Goal: Find specific page/section: Find specific page/section

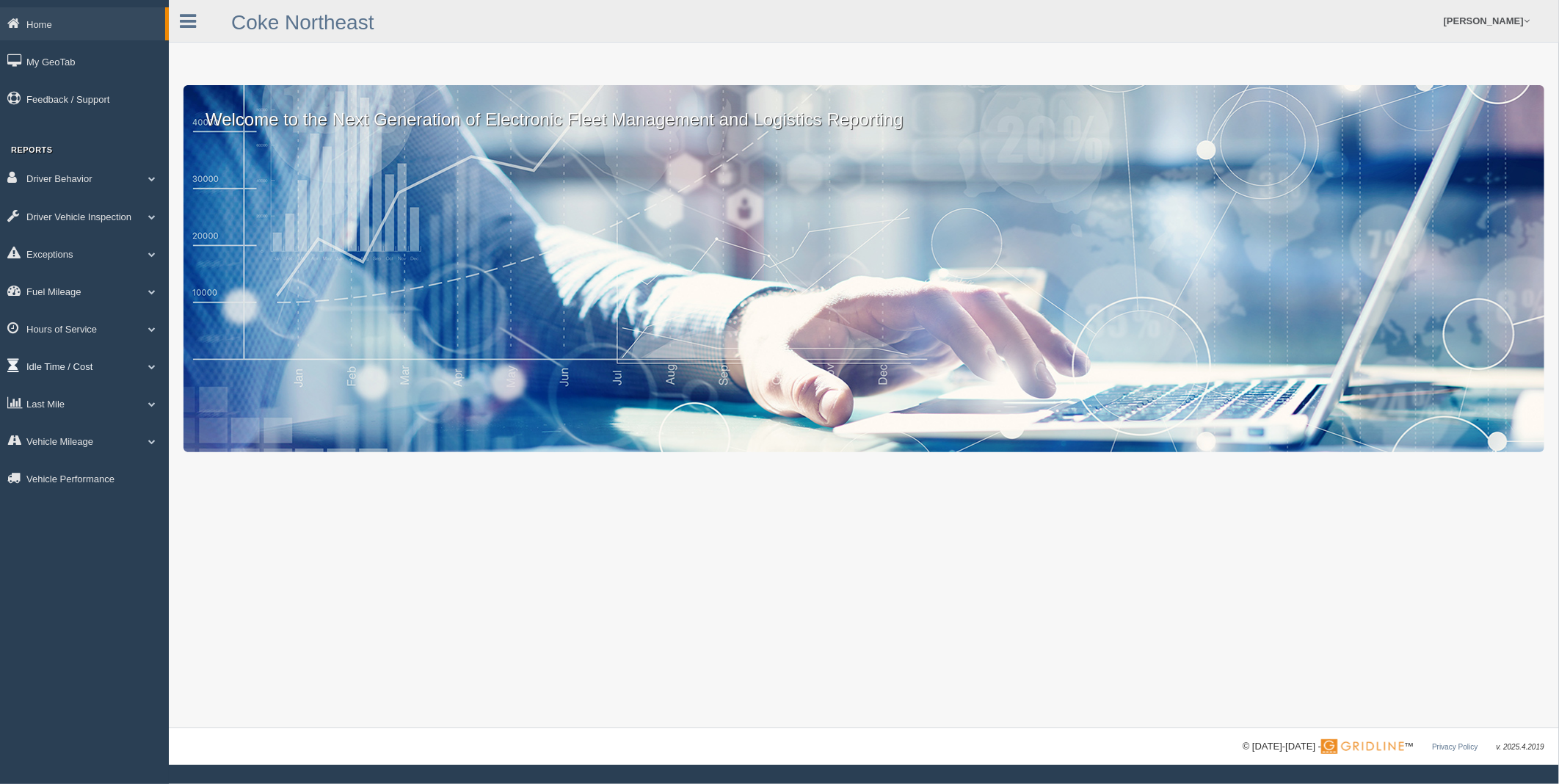
click at [61, 374] on link "Idle Time / Cost" at bounding box center [85, 365] width 169 height 33
click at [61, 374] on link "Idle Time / Cost" at bounding box center [82, 365] width 165 height 33
click at [65, 451] on link "Vehicle Mileage" at bounding box center [85, 440] width 169 height 33
click at [65, 451] on link "Vehicle Mileage" at bounding box center [82, 440] width 165 height 33
click at [63, 413] on link "Last Mile" at bounding box center [85, 403] width 169 height 33
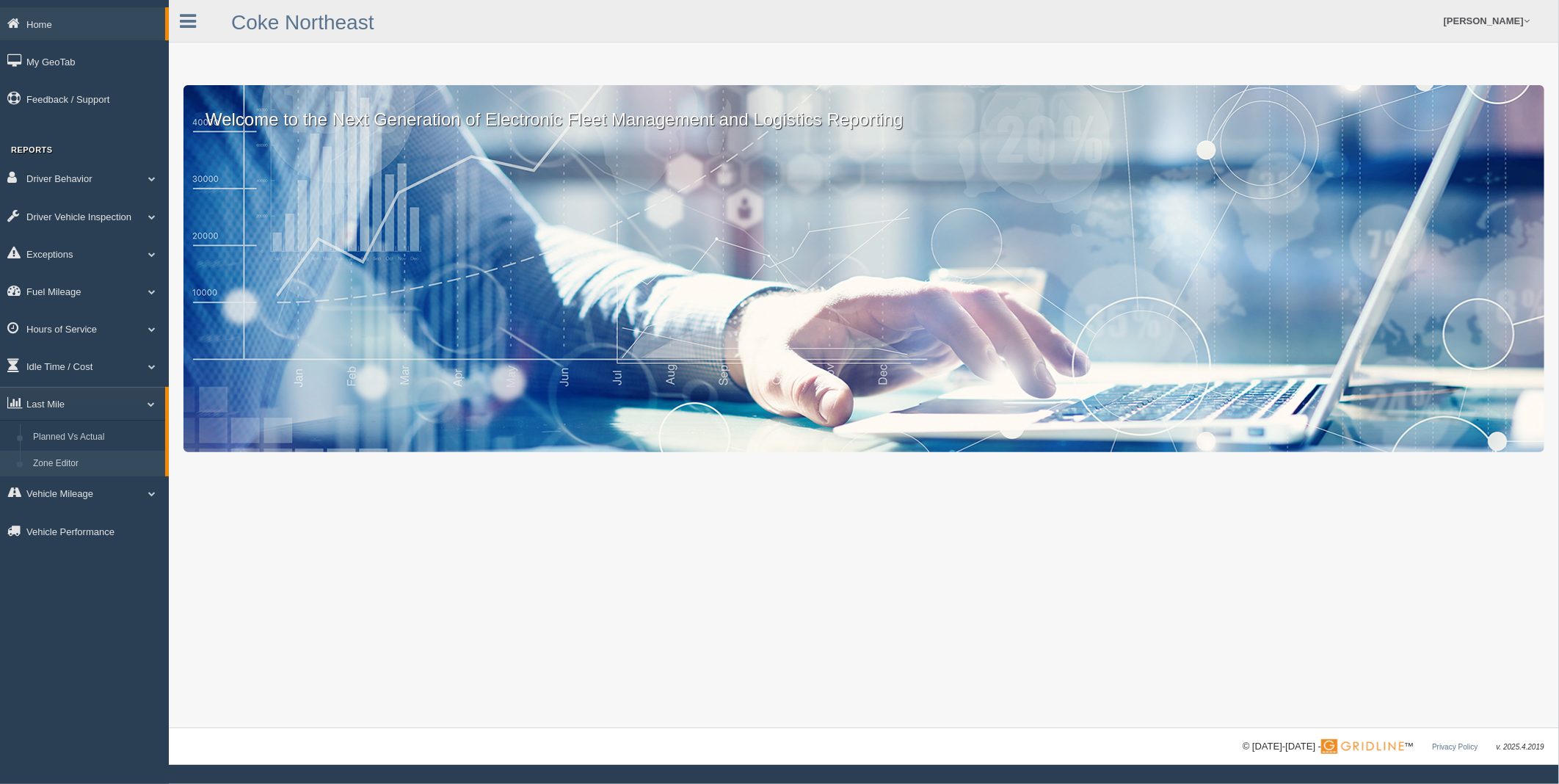
click at [64, 474] on link "Zone Editor" at bounding box center [96, 463] width 139 height 26
